Goal: Check status: Check status

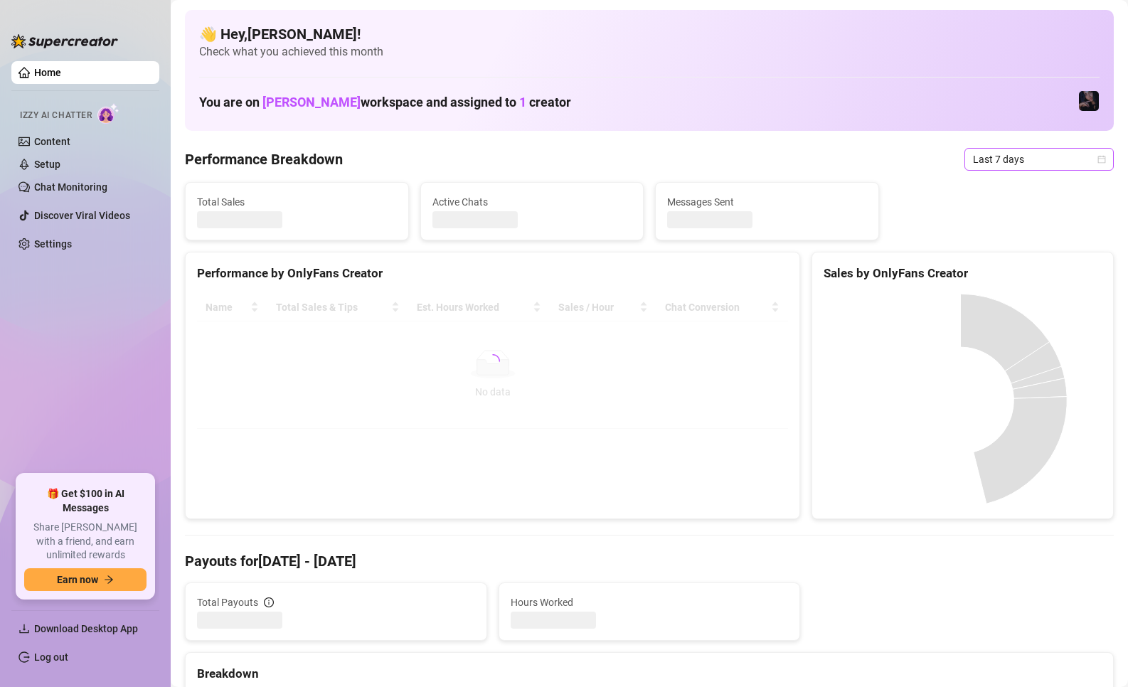
click at [982, 156] on span "Last 7 days" at bounding box center [1039, 159] width 132 height 21
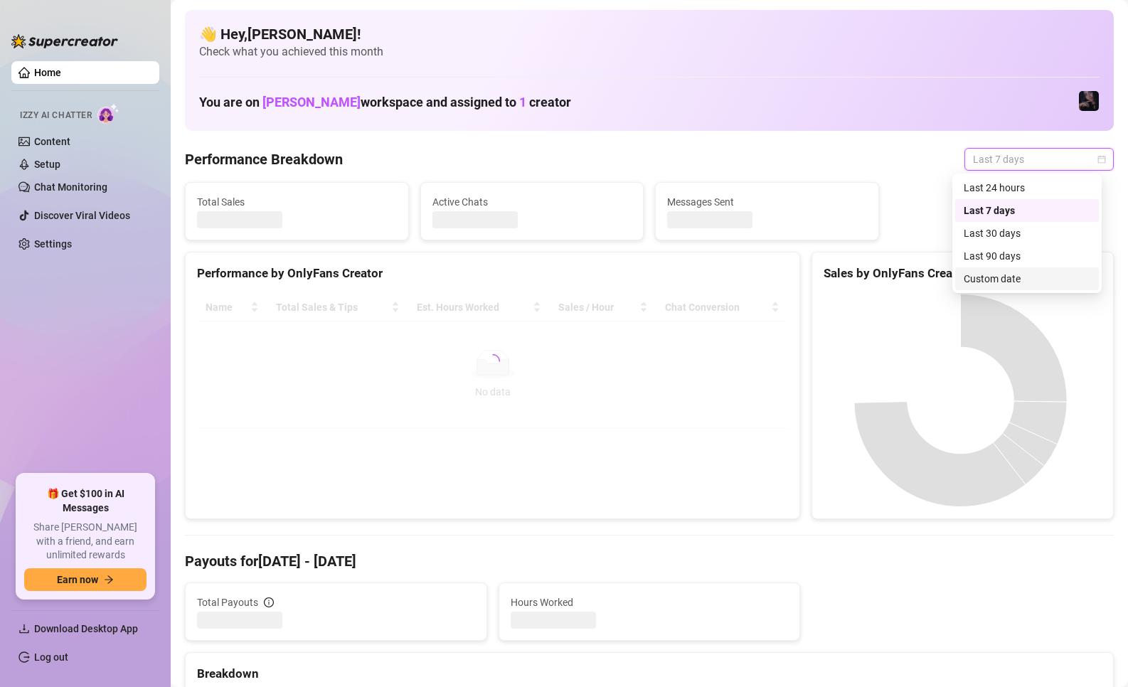
click at [978, 282] on div "Custom date" at bounding box center [1026, 279] width 127 height 16
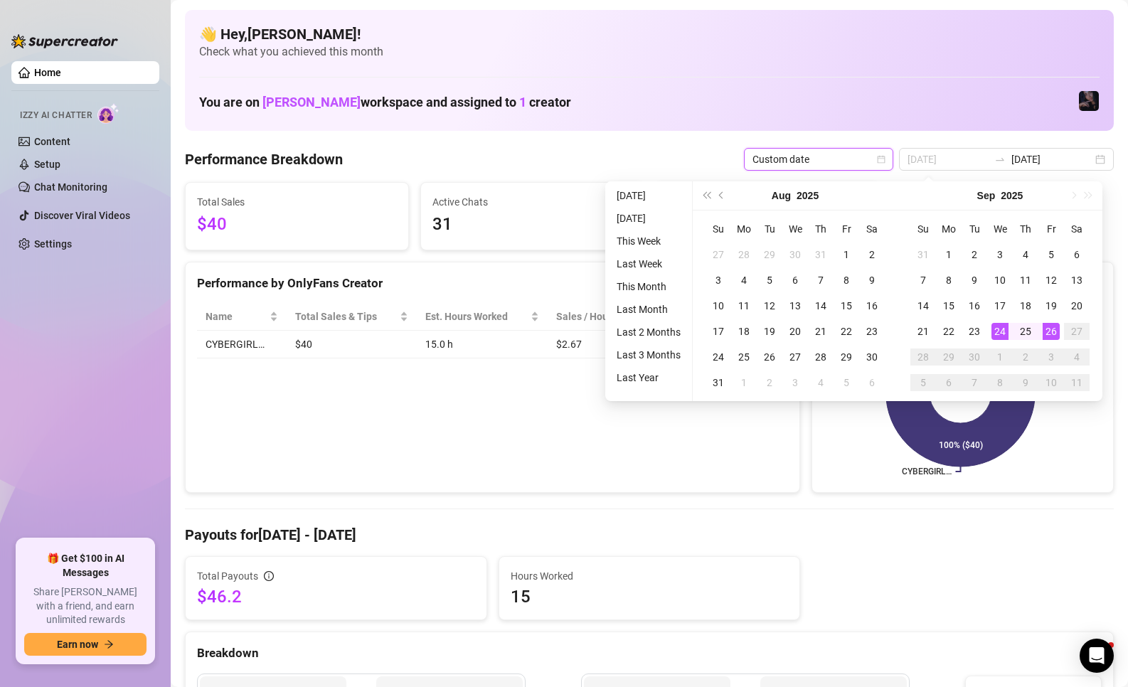
type input "[DATE]"
click at [1052, 336] on div "26" at bounding box center [1050, 331] width 17 height 17
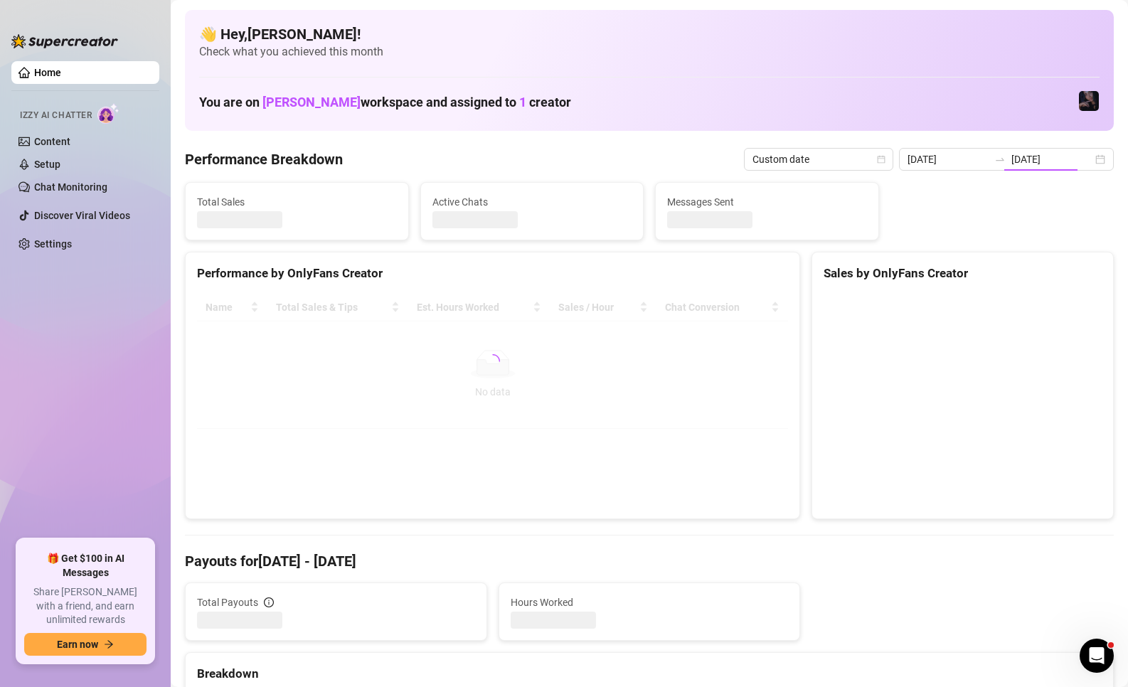
type input "[DATE]"
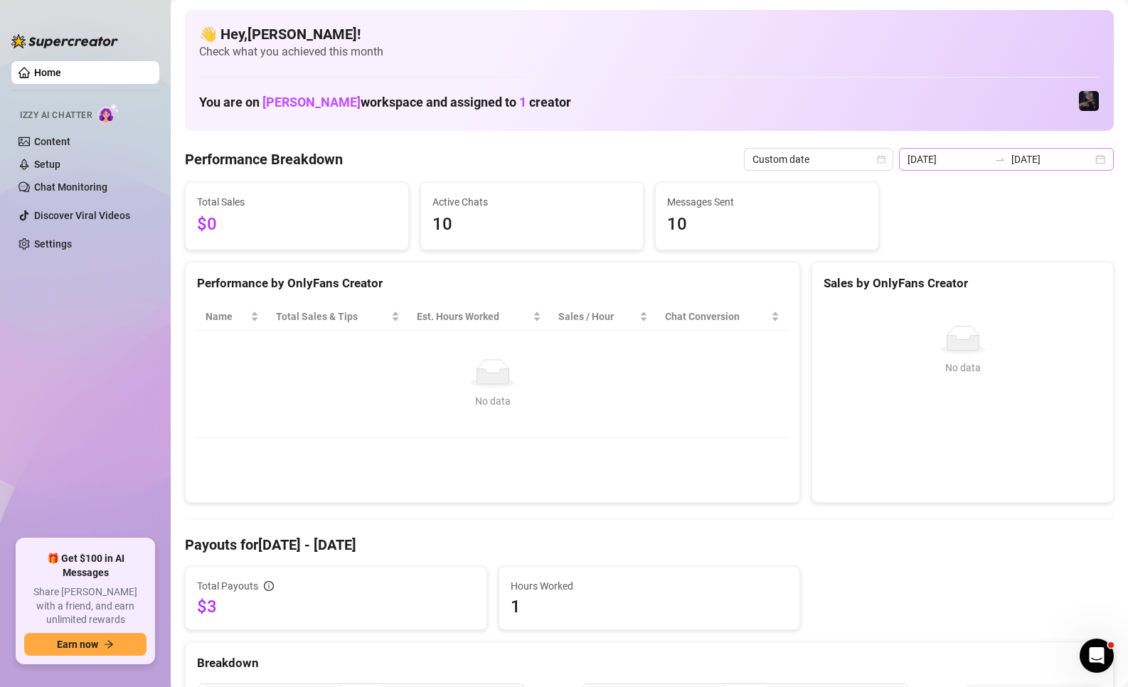
click at [1005, 155] on div at bounding box center [999, 159] width 23 height 11
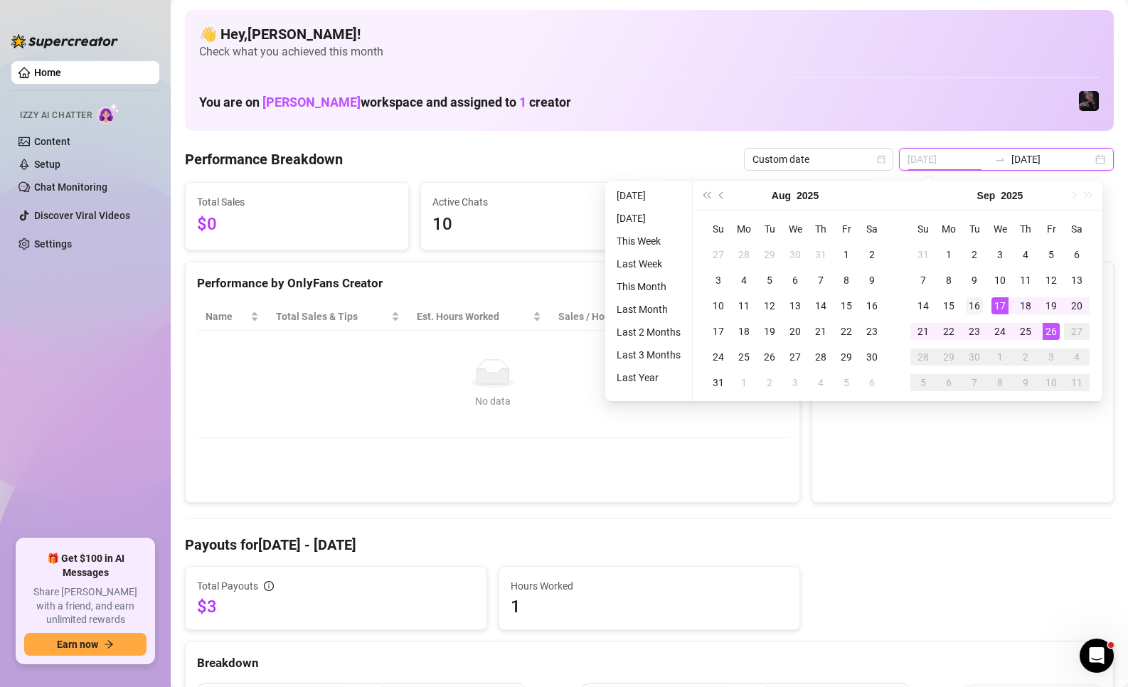
type input "[DATE]"
click at [978, 312] on div "16" at bounding box center [973, 305] width 17 height 17
type input "[DATE]"
click at [1056, 333] on div "26" at bounding box center [1050, 331] width 17 height 17
type input "[DATE]"
